Goal: Information Seeking & Learning: Learn about a topic

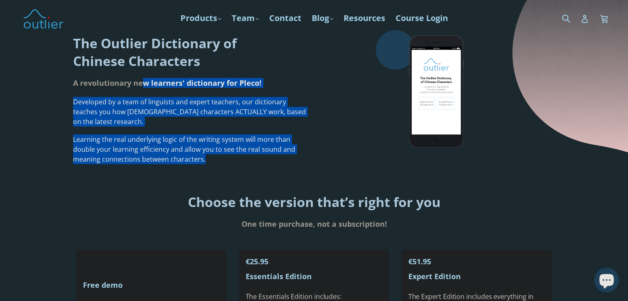
drag, startPoint x: 170, startPoint y: 108, endPoint x: 235, endPoint y: 157, distance: 81.3
click at [235, 157] on div "The Outlier Dictionary of Chinese Characters A revolutionary new learners' dict…" at bounding box center [190, 99] width 235 height 139
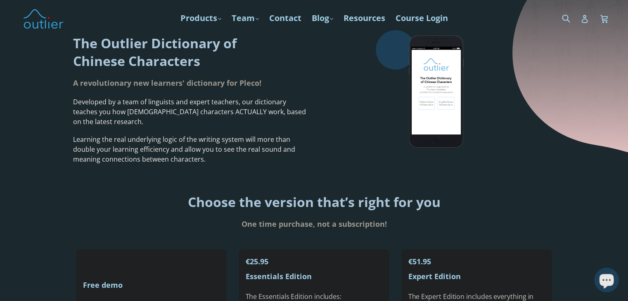
click at [105, 175] on div "Choose the version that’s right for you One time purchase, not a subscription!" at bounding box center [314, 204] width 628 height 71
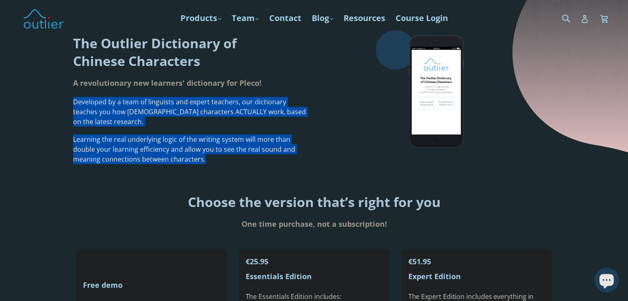
drag, startPoint x: 91, startPoint y: 116, endPoint x: 253, endPoint y: 164, distance: 168.4
click at [253, 164] on div "The Outlier Dictionary of Chinese Characters A revolutionary new learners' dict…" at bounding box center [314, 99] width 628 height 139
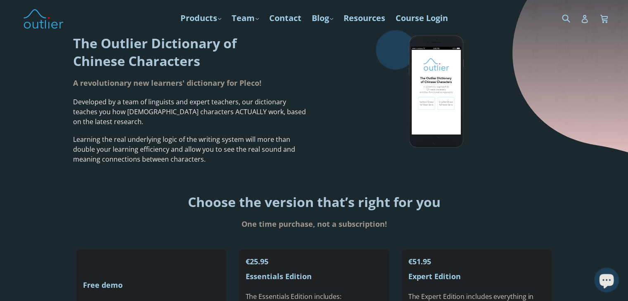
click at [24, 179] on div "Choose the version that’s right for you One time purchase, not a subscription!" at bounding box center [314, 204] width 628 height 71
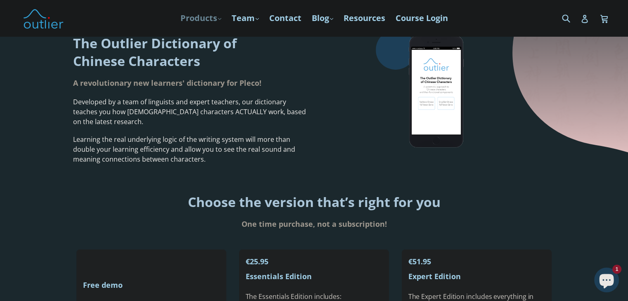
click at [197, 21] on link "Products .cls-1{fill:#231f20} expand" at bounding box center [200, 18] width 49 height 15
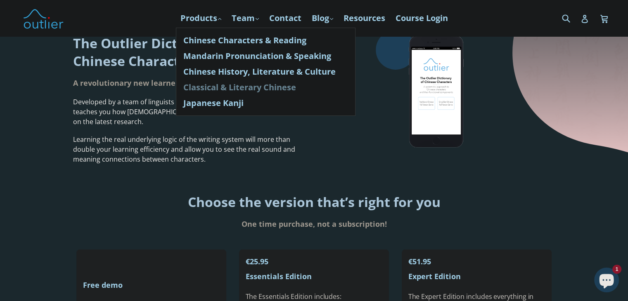
click at [267, 88] on link "Classical & Literary Chinese" at bounding box center [265, 88] width 165 height 16
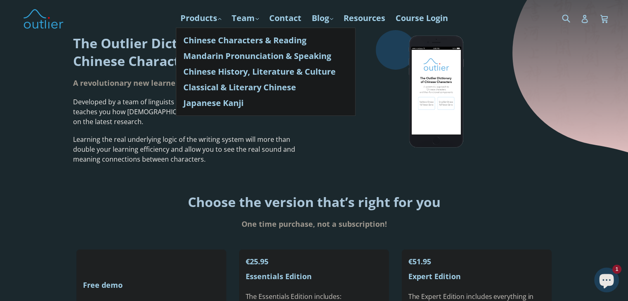
click at [7, 192] on div "Choose the version that’s right for you" at bounding box center [314, 202] width 628 height 26
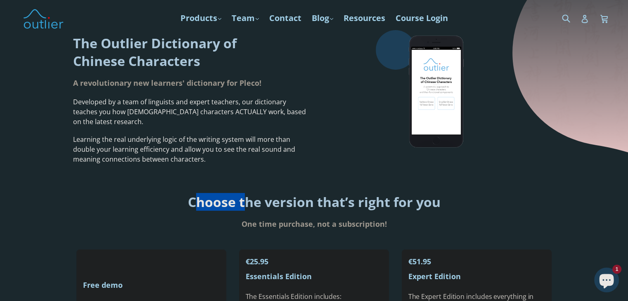
click at [7, 192] on div "Choose the version that’s right for you" at bounding box center [314, 202] width 628 height 26
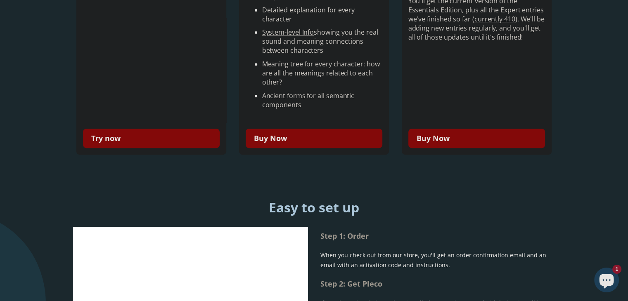
scroll to position [385, 0]
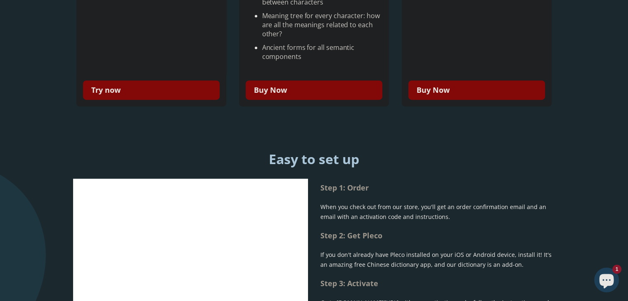
click at [66, 192] on div "Step 1: Order When you check out from our store, you'll get an order confirmati…" at bounding box center [313, 251] width 495 height 144
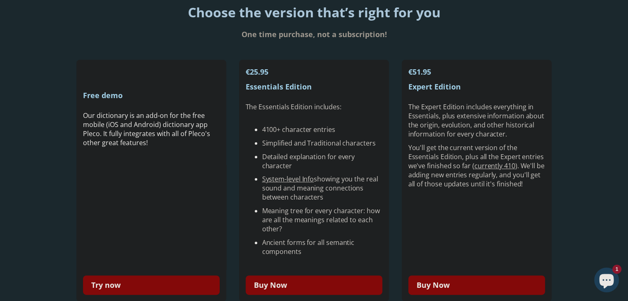
scroll to position [190, 0]
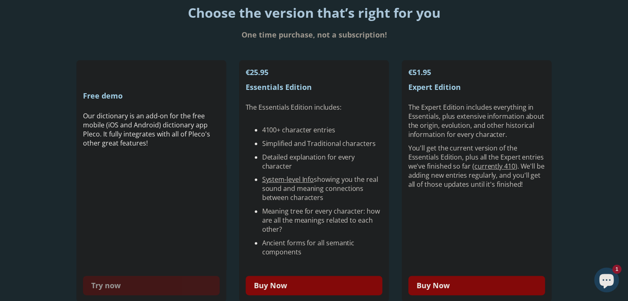
click at [119, 292] on link "Try now" at bounding box center [151, 285] width 137 height 19
